Goal: Information Seeking & Learning: Learn about a topic

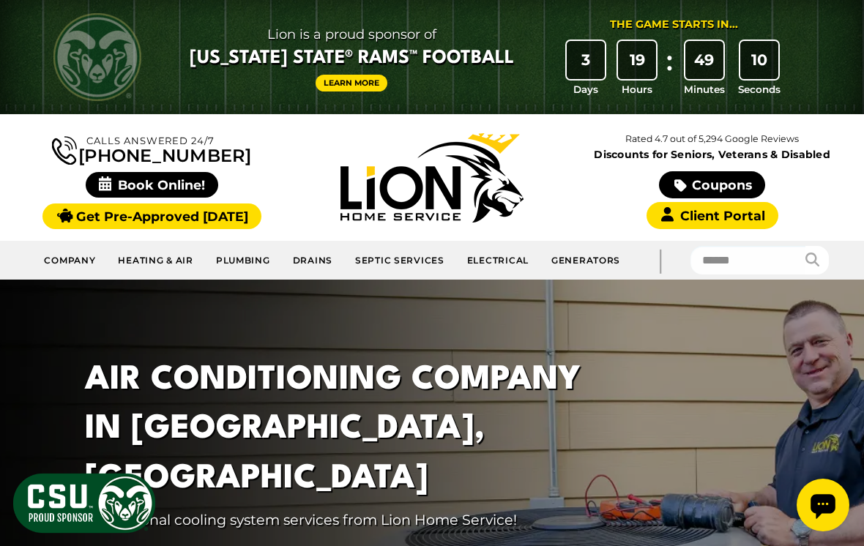
click at [713, 189] on link "Coupons" at bounding box center [711, 184] width 105 height 27
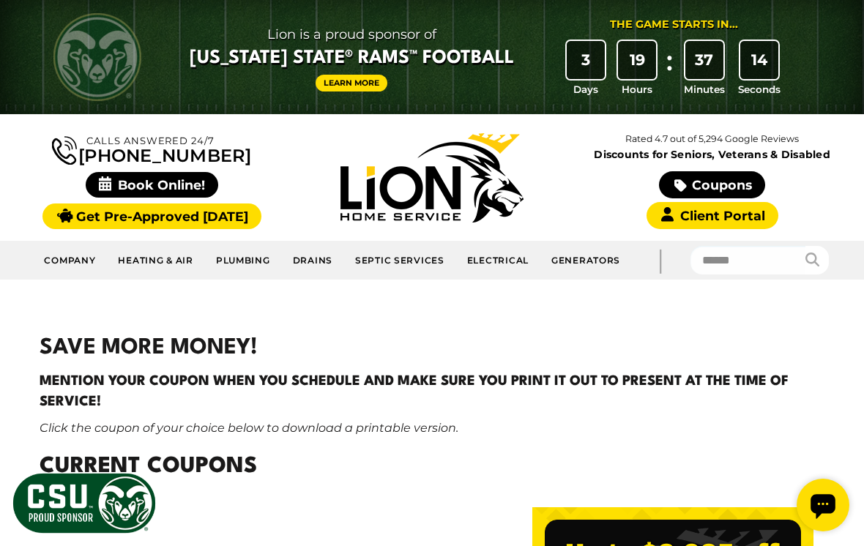
click at [174, 269] on link "Heating & Air" at bounding box center [155, 260] width 97 height 27
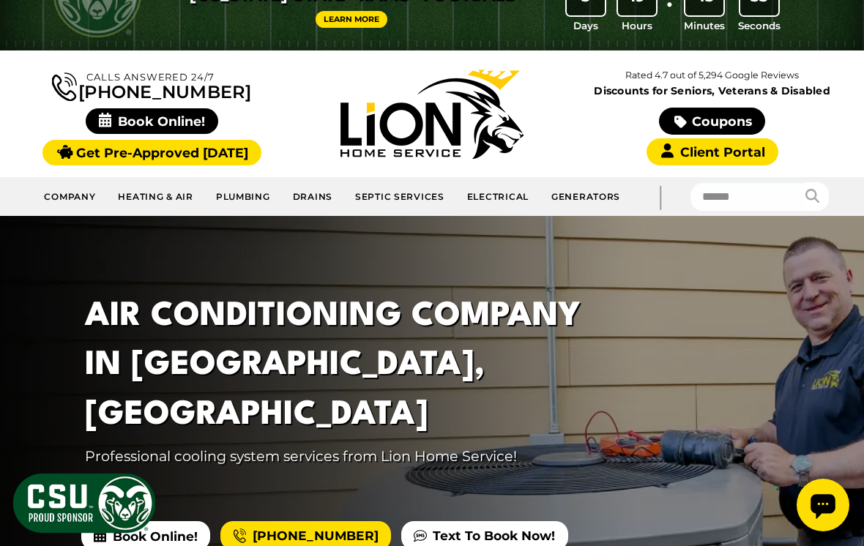
scroll to position [63, 0]
